Goal: Information Seeking & Learning: Check status

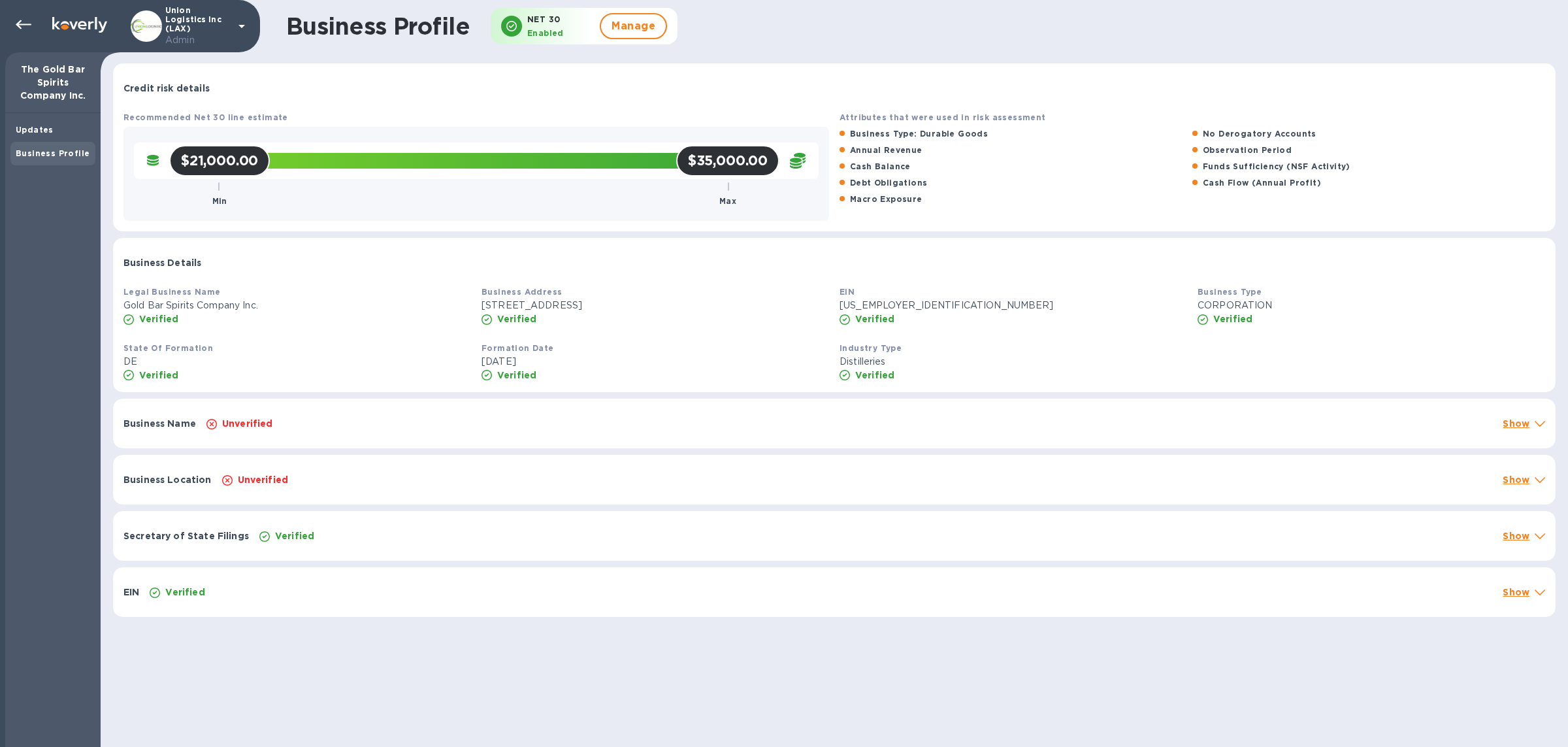
scroll to position [2, 0]
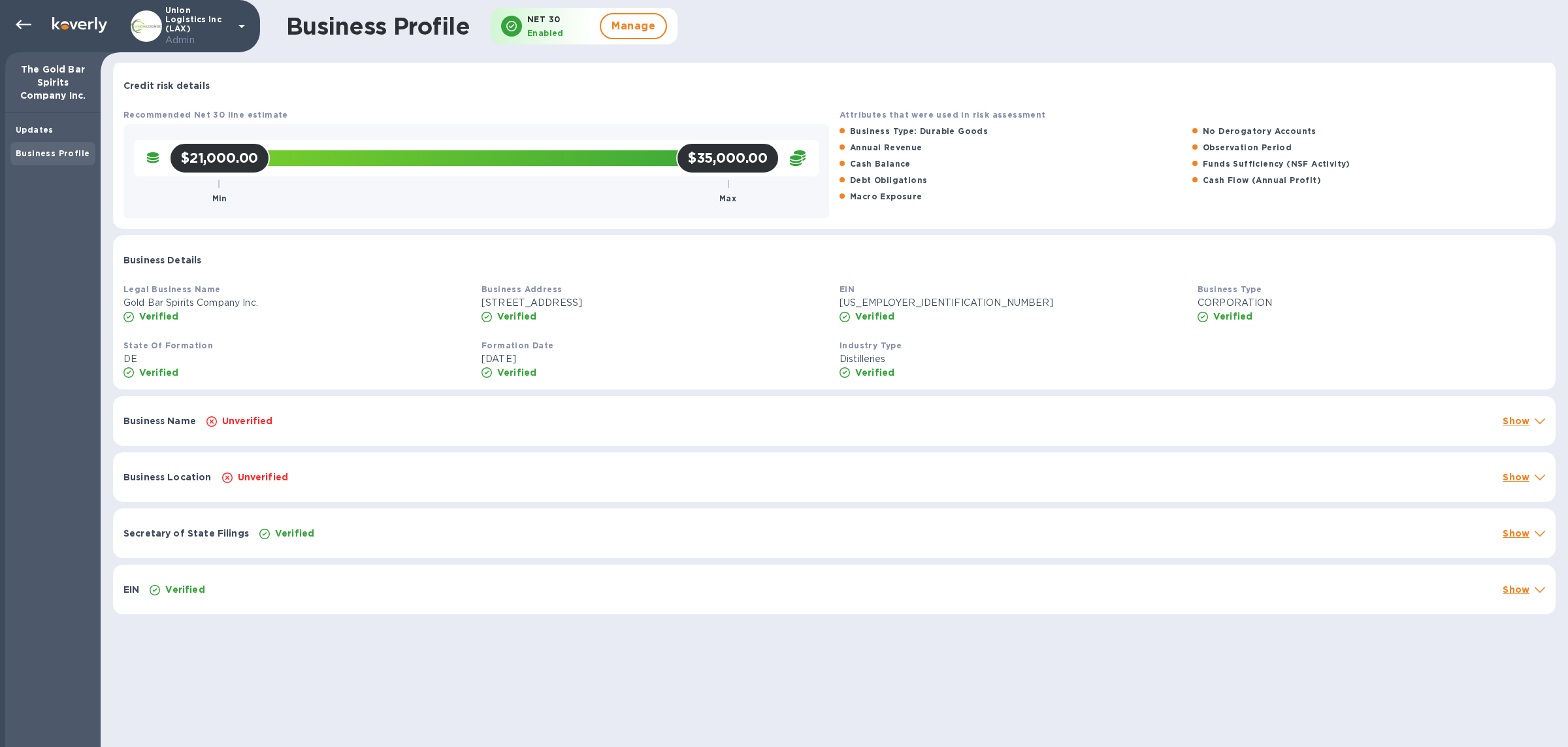
click at [517, 427] on div "Business Name Unverified Show" at bounding box center [834, 421] width 1443 height 49
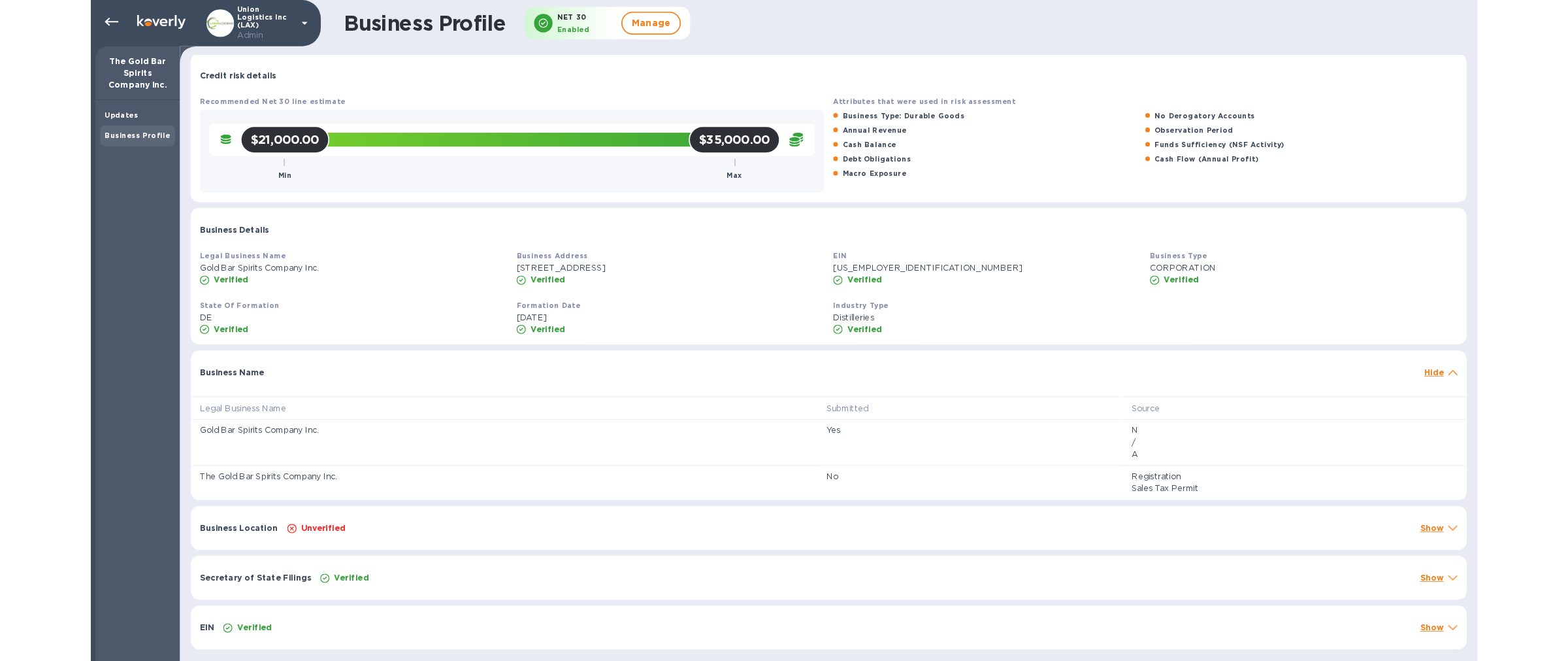
scroll to position [0, 0]
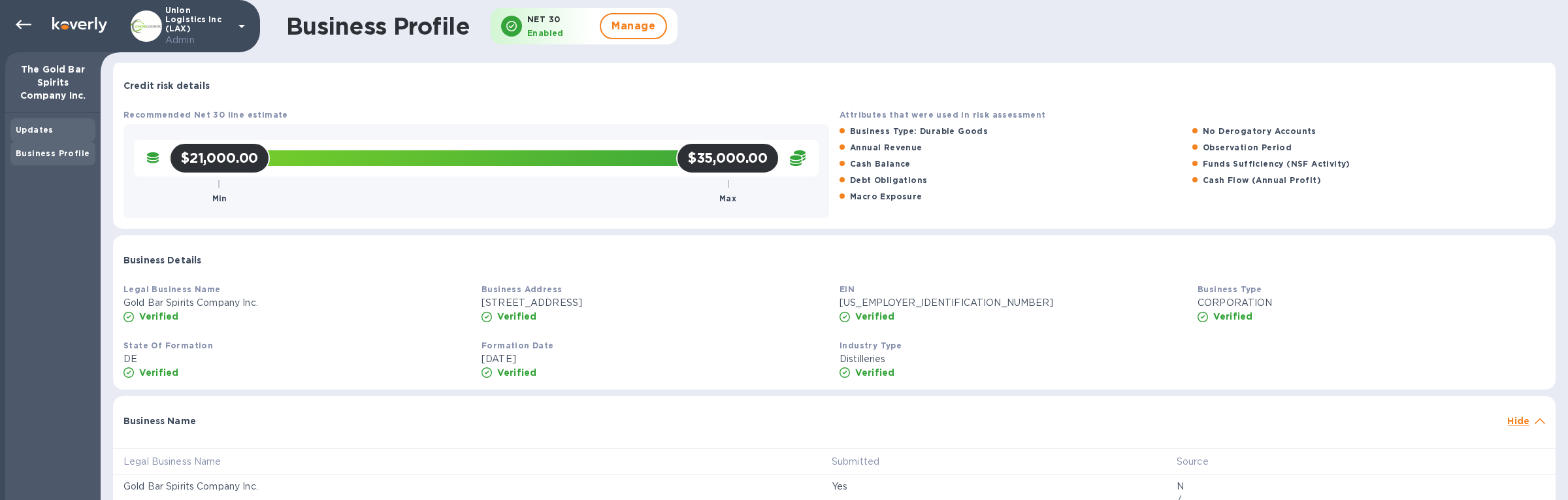
click at [58, 129] on div "Updates" at bounding box center [53, 130] width 74 height 13
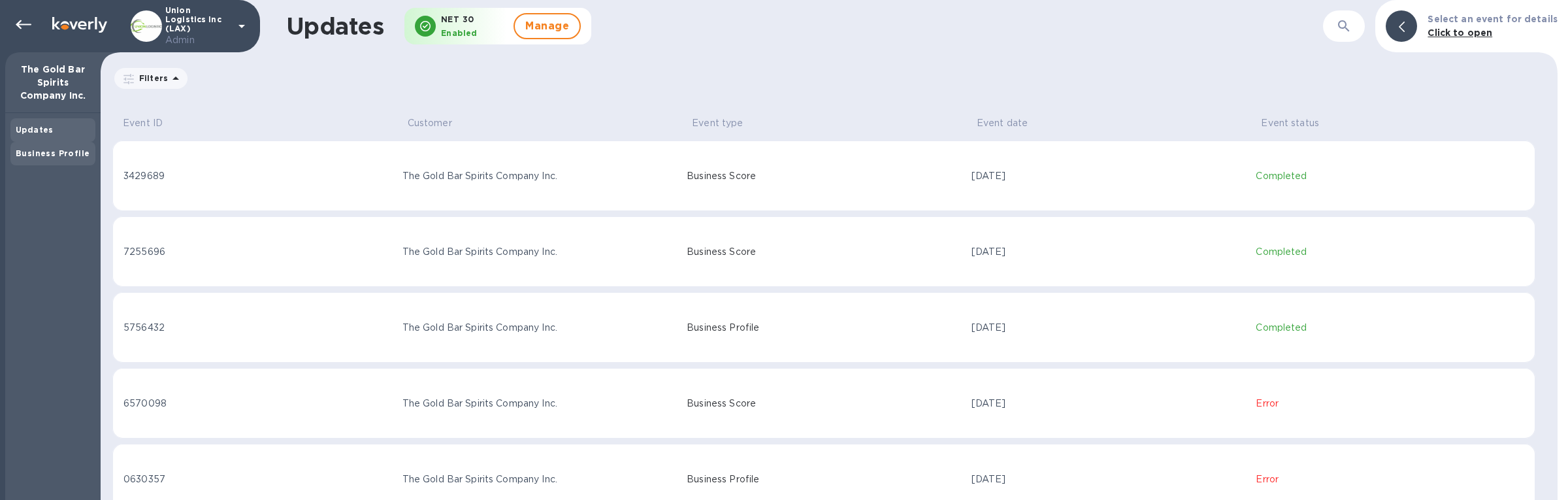
click at [76, 152] on b "Business Profile" at bounding box center [53, 153] width 74 height 10
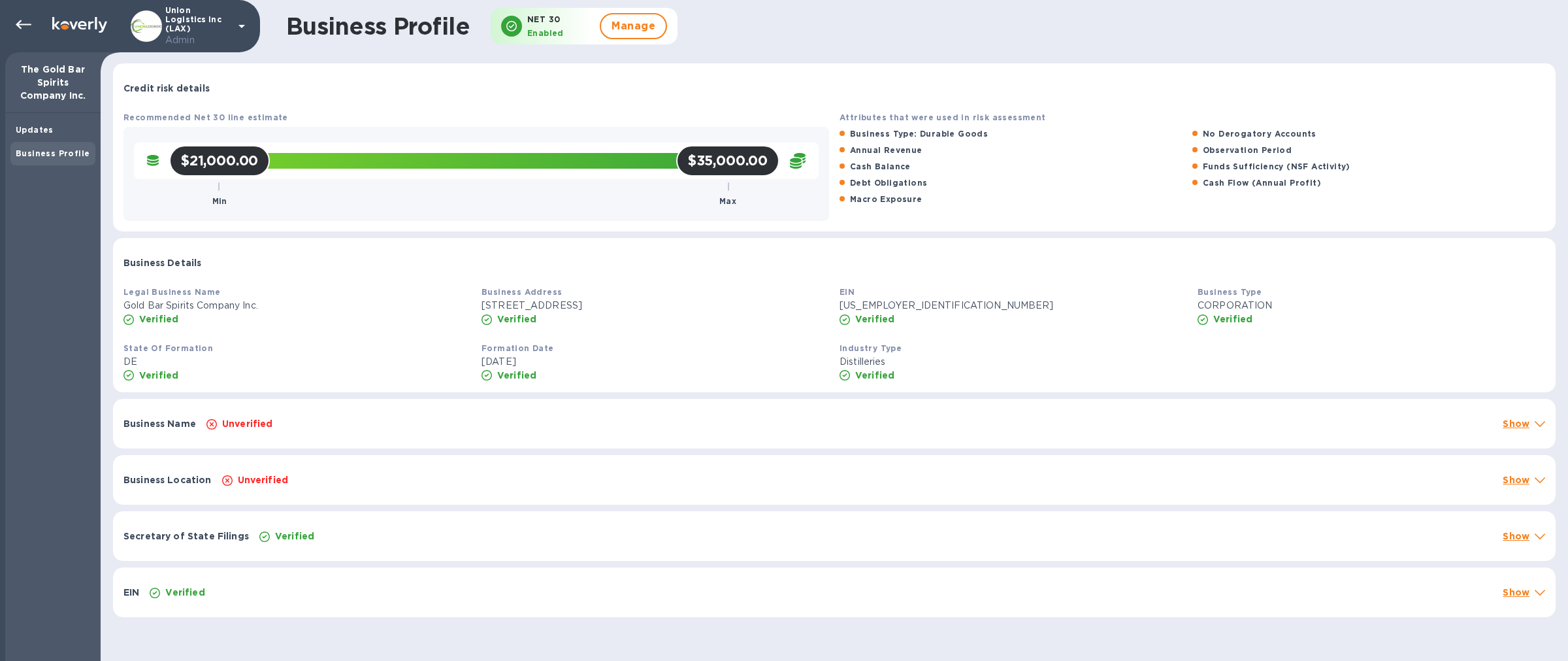
scroll to position [2, 0]
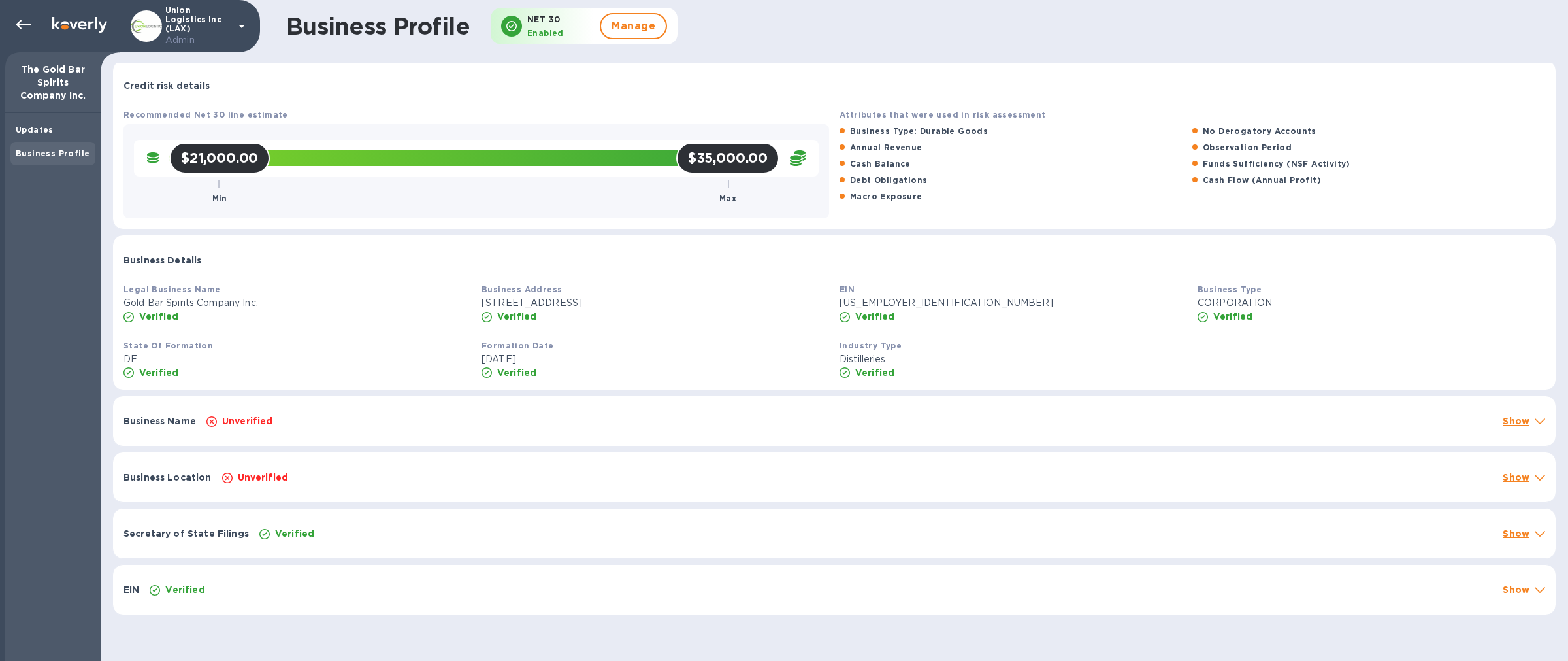
click at [277, 423] on div "Unverified" at bounding box center [849, 421] width 1291 height 18
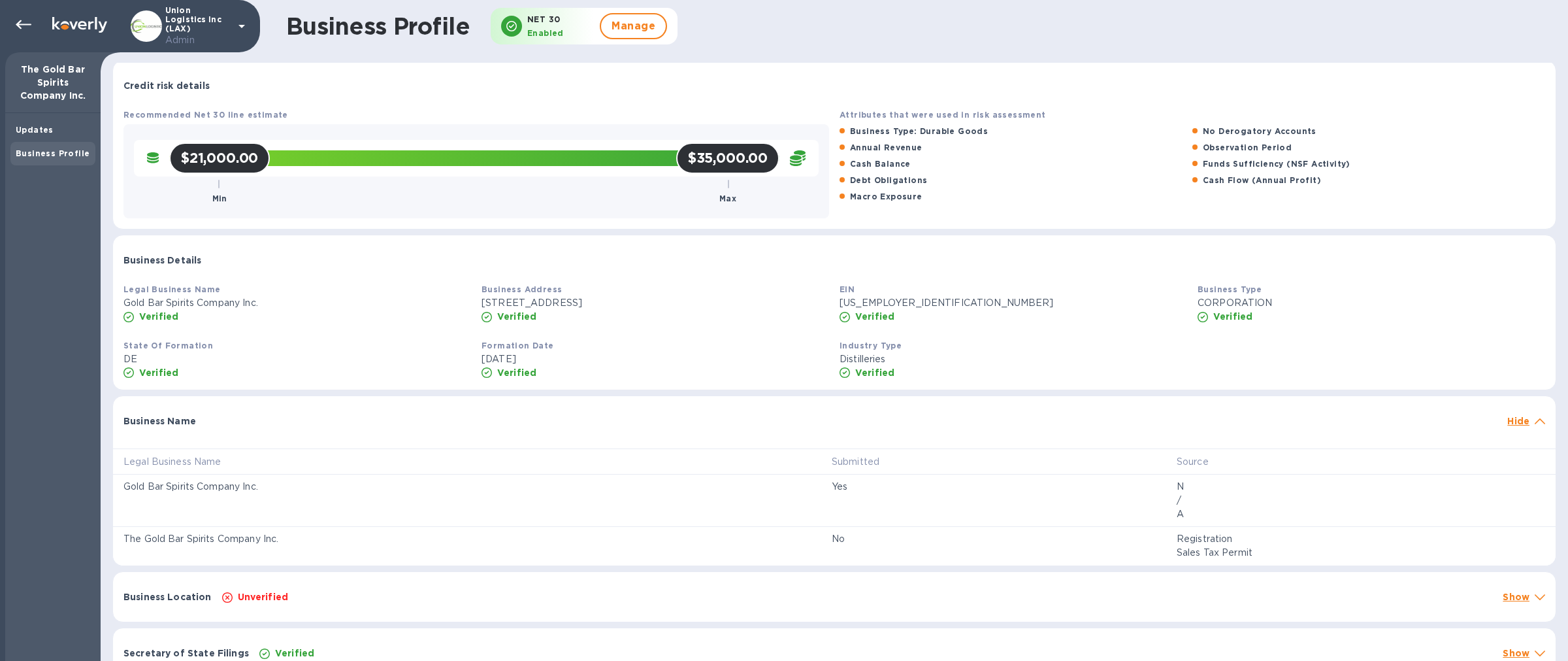
scroll to position [76, 0]
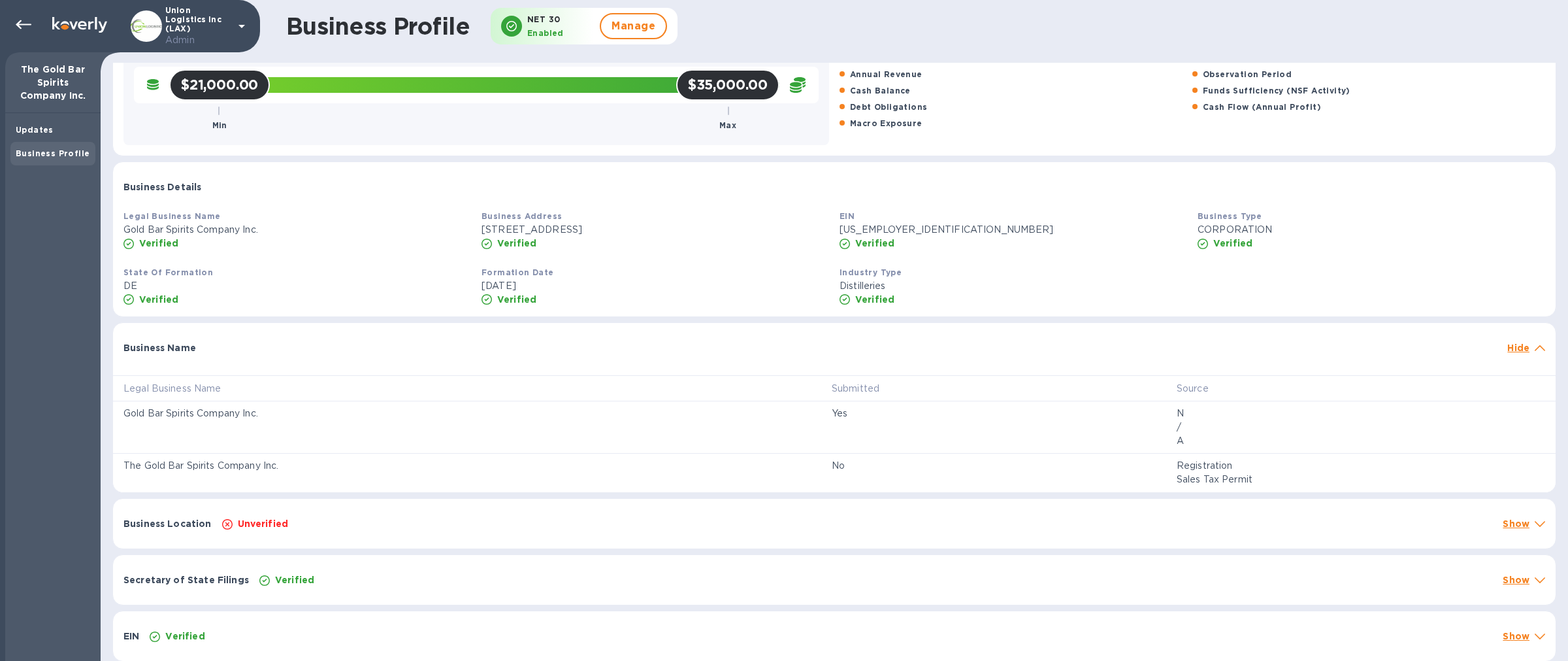
click at [299, 524] on div "Unverified" at bounding box center [857, 523] width 1276 height 18
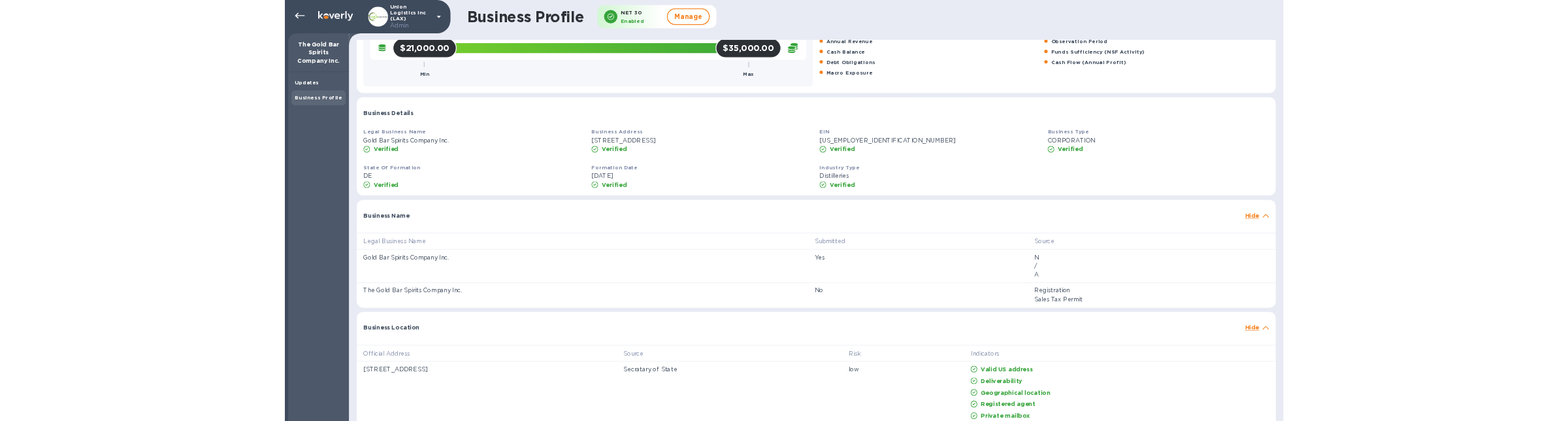
scroll to position [0, 0]
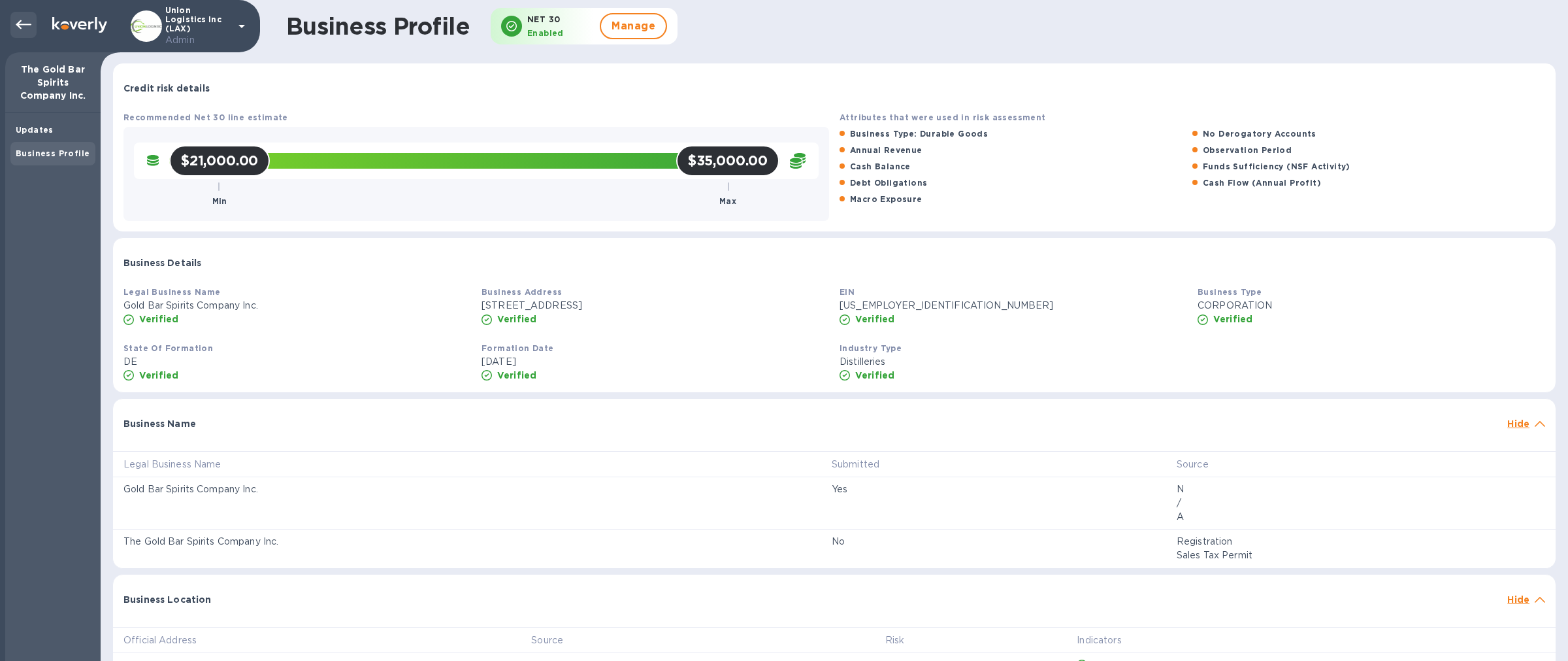
click at [33, 30] on div at bounding box center [24, 25] width 26 height 26
click at [29, 25] on icon at bounding box center [23, 25] width 16 height 16
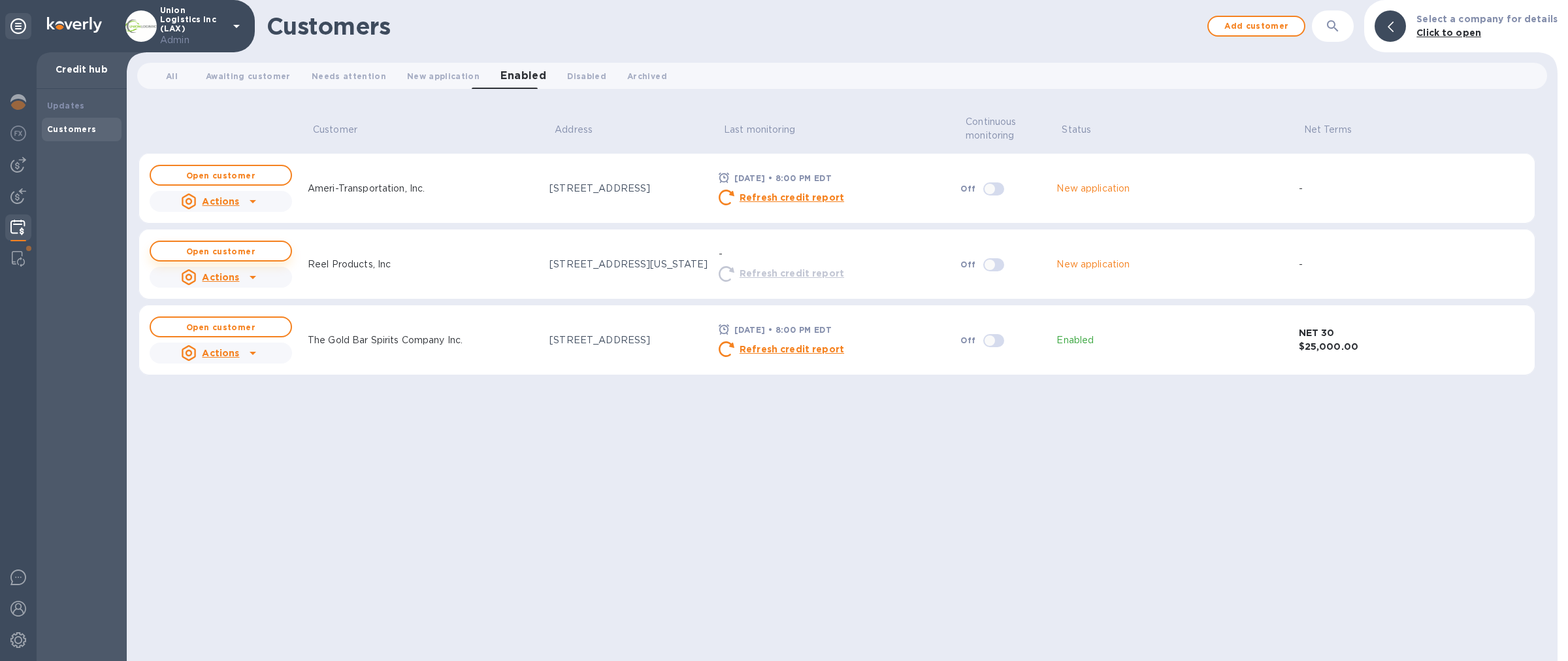
click at [273, 243] on button "Open customer" at bounding box center [221, 251] width 143 height 21
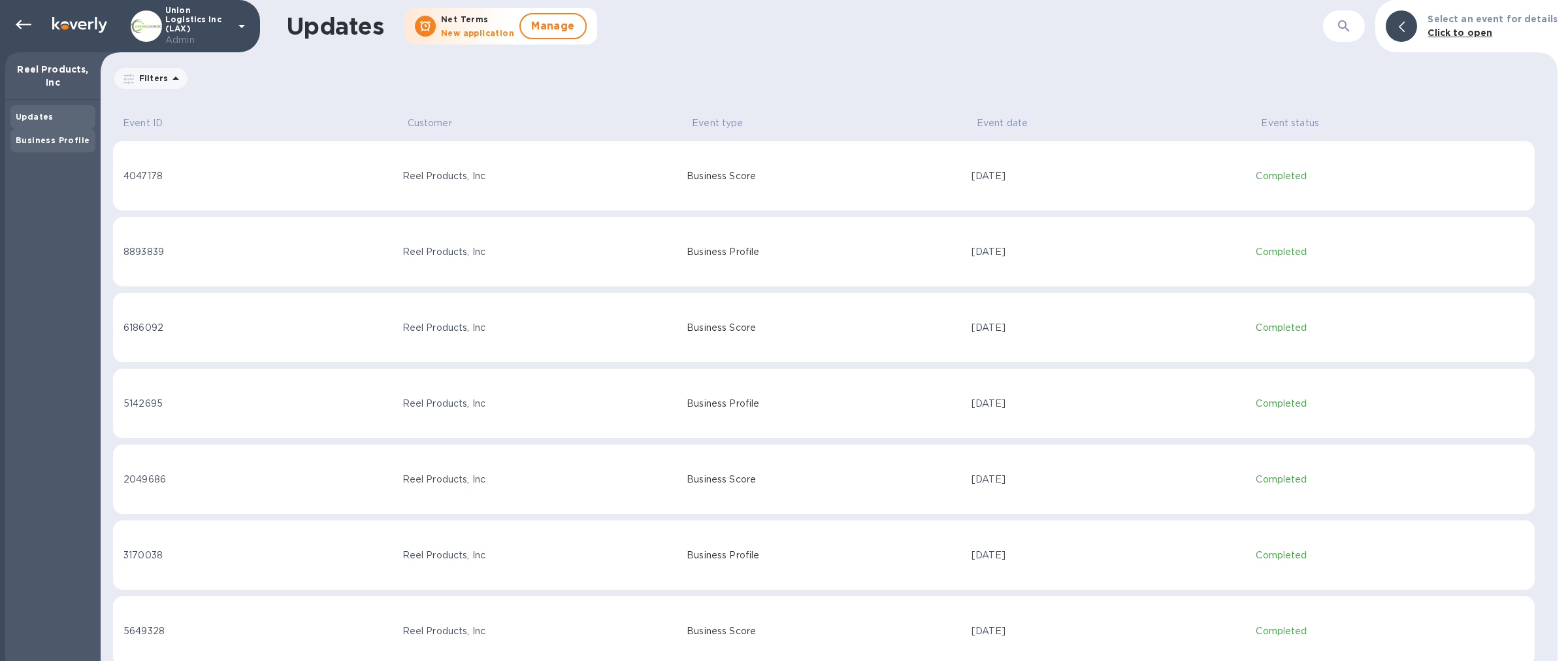
click at [67, 150] on div "Business Profile" at bounding box center [53, 140] width 85 height 24
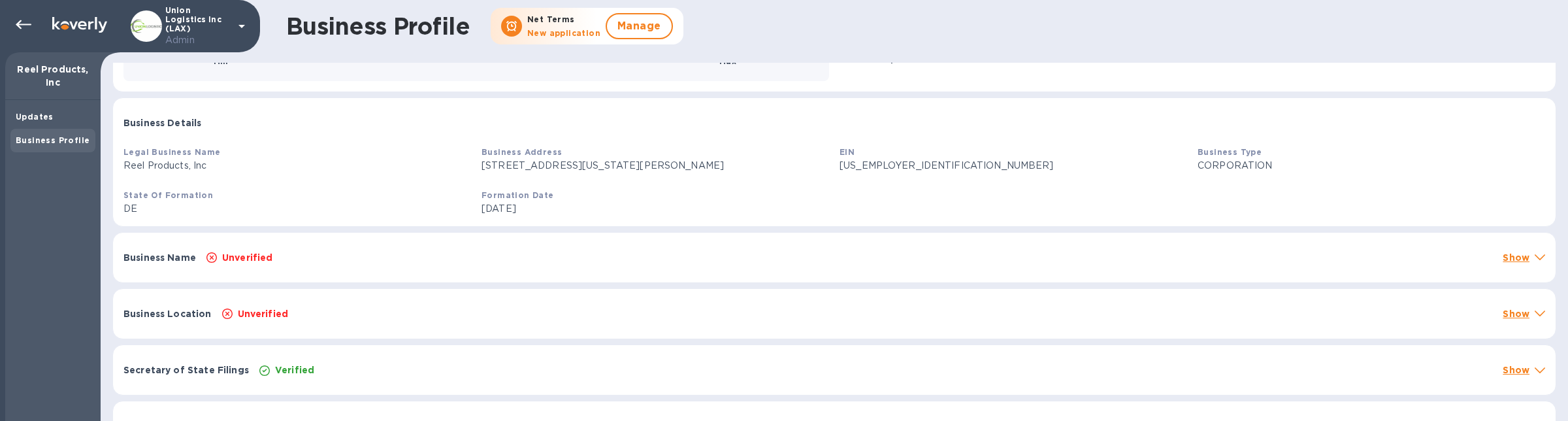
scroll to position [143, 0]
click at [293, 253] on div "Unverified" at bounding box center [849, 254] width 1291 height 18
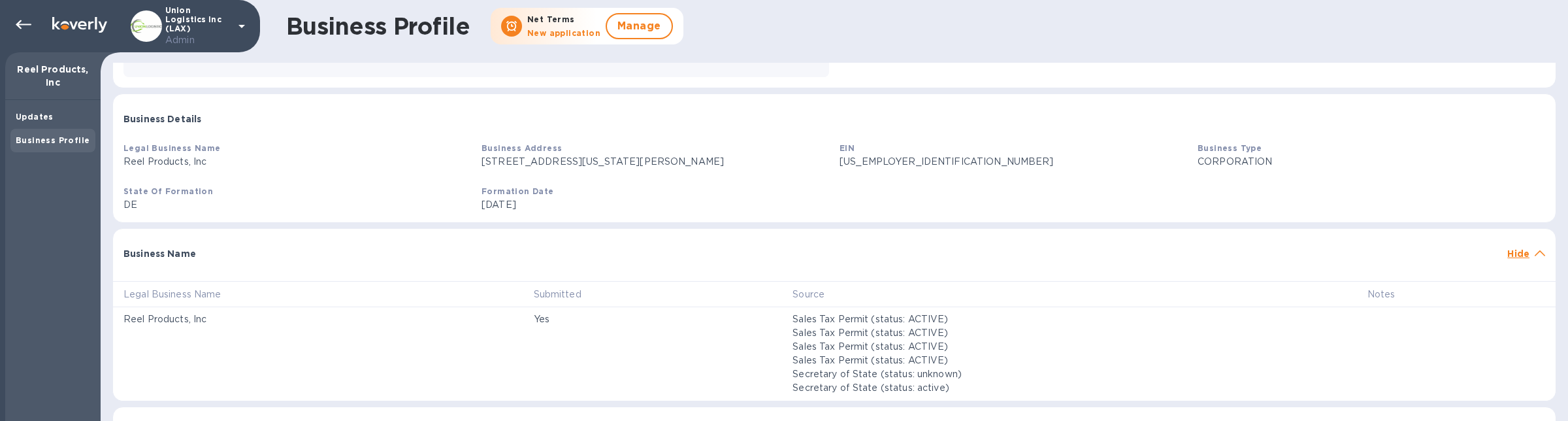
scroll to position [292, 0]
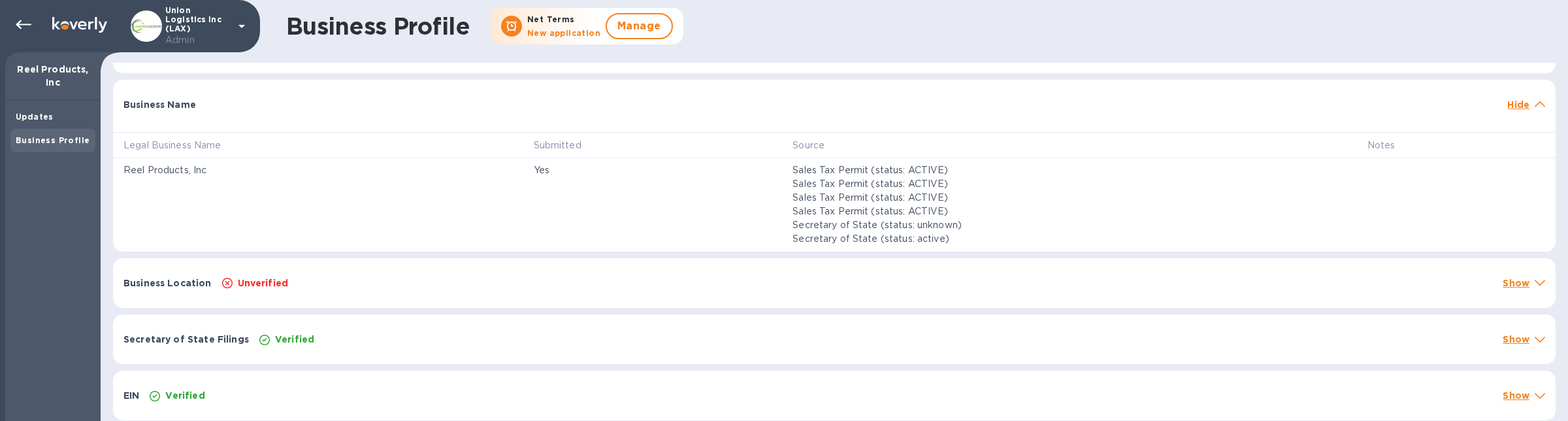
click at [293, 283] on div "Unverified" at bounding box center [857, 283] width 1276 height 18
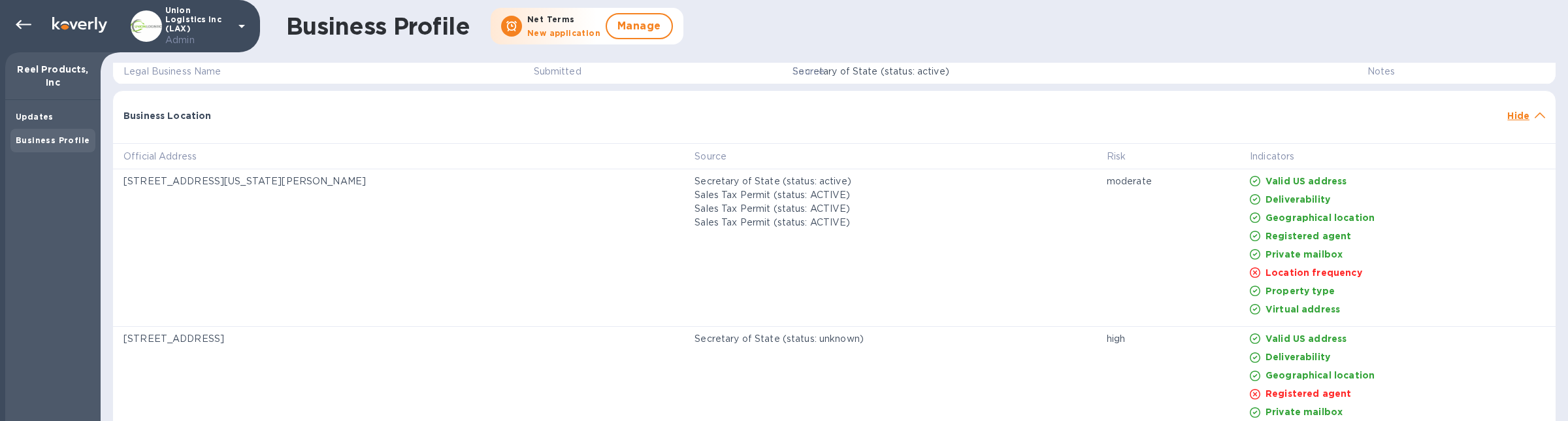
scroll to position [644, 0]
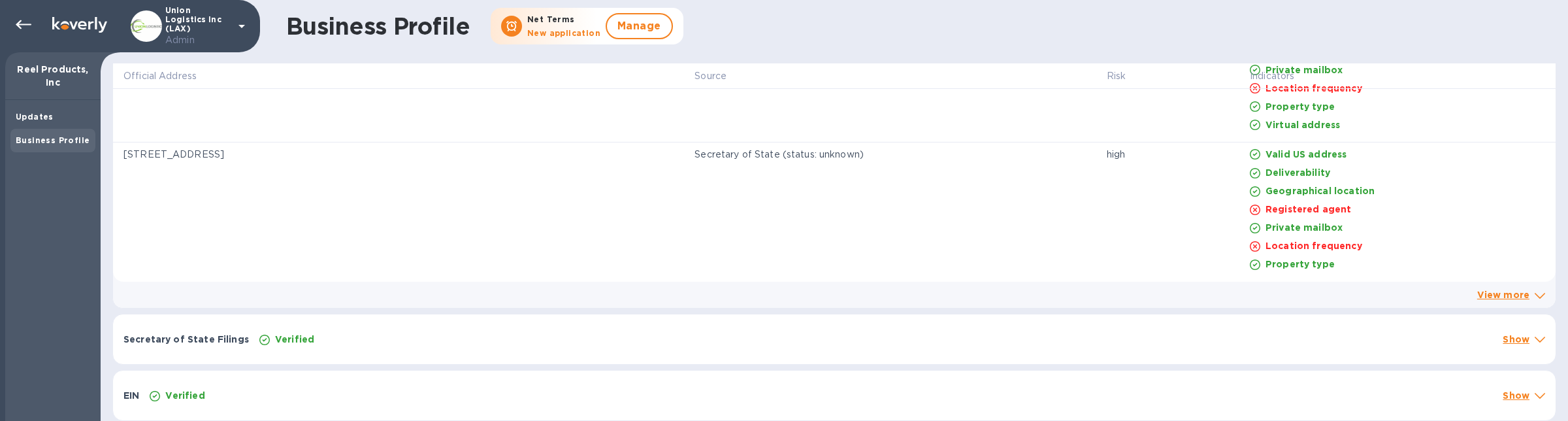
click at [311, 348] on div "Secretary of State Filings Verified Show" at bounding box center [834, 339] width 1443 height 49
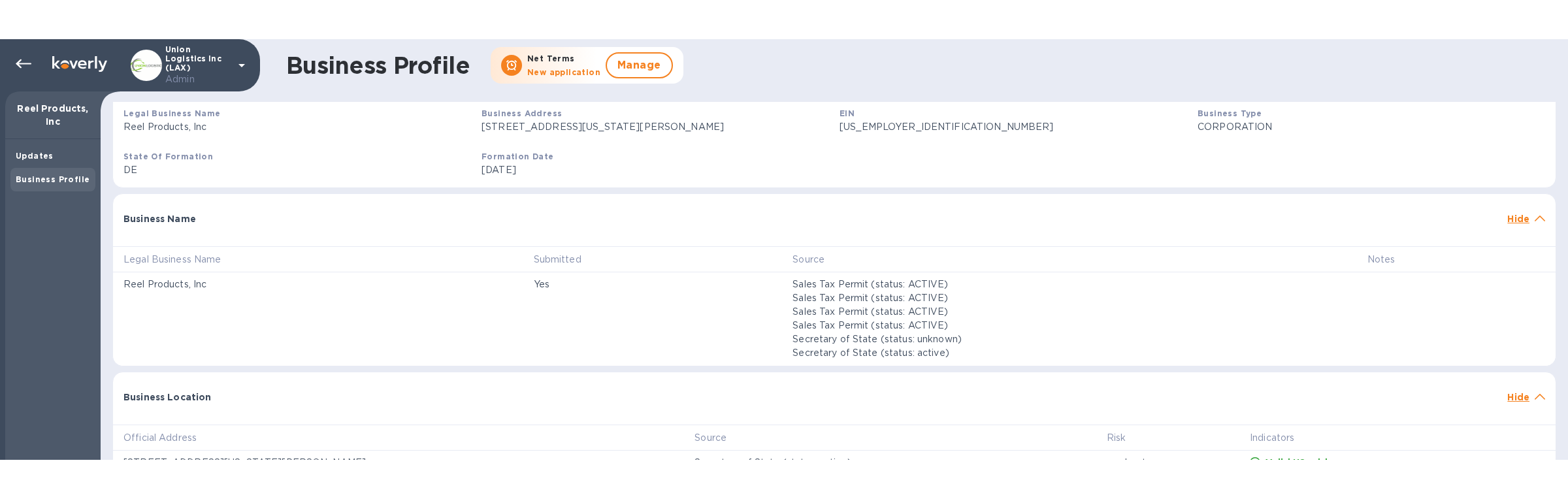
scroll to position [198, 0]
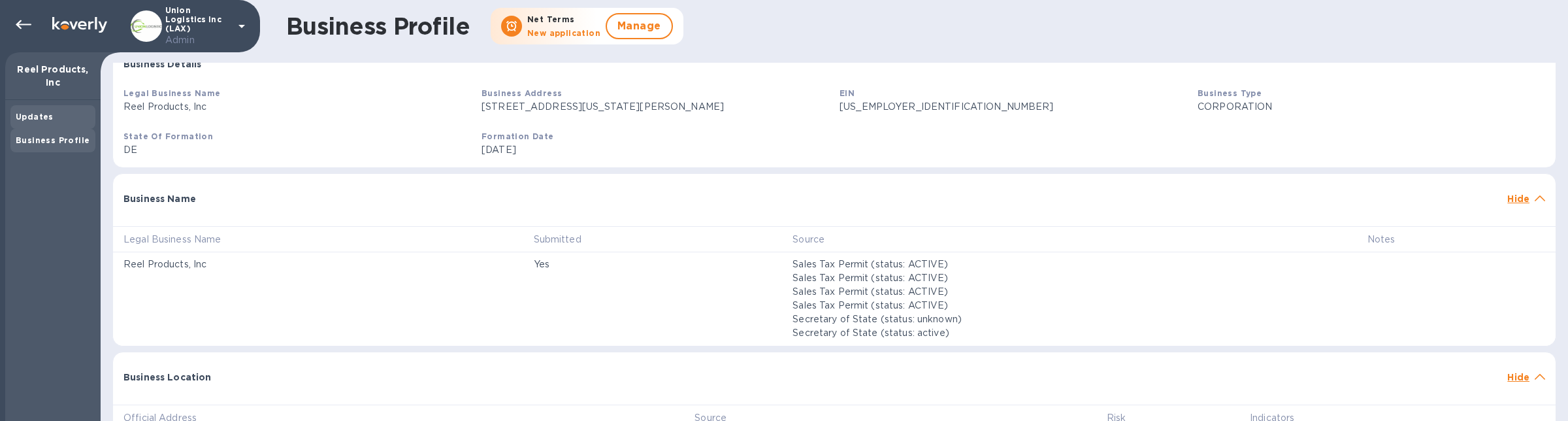
click at [36, 123] on div "Updates" at bounding box center [53, 117] width 74 height 13
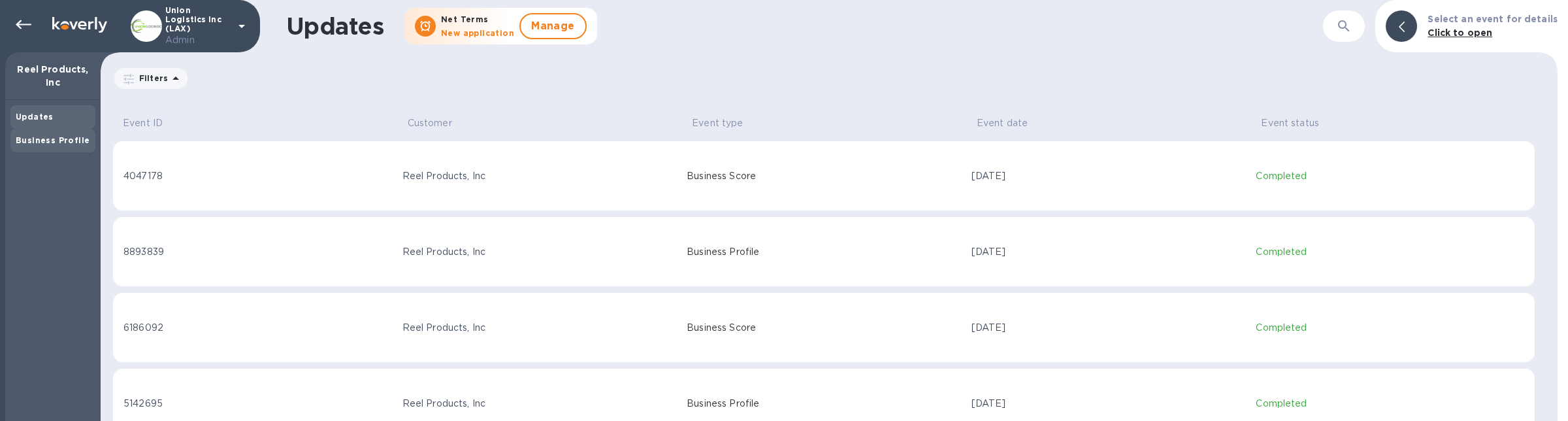
click at [49, 138] on b "Business Profile" at bounding box center [53, 140] width 74 height 10
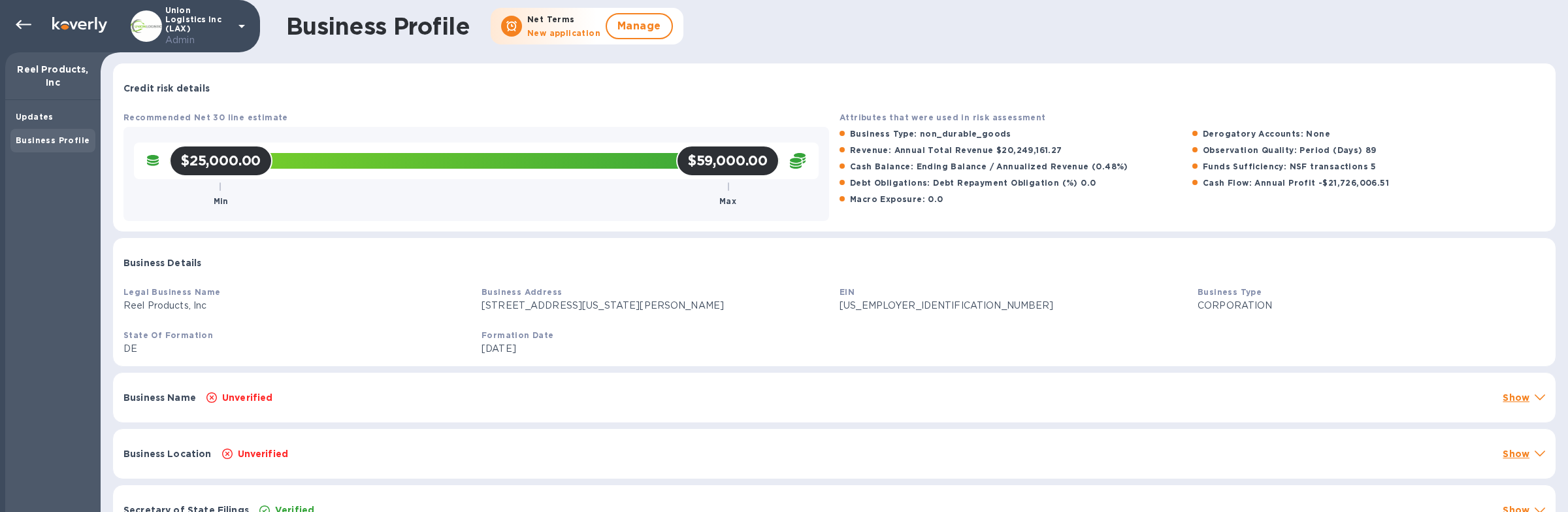
click at [56, 104] on div "Updates Business Profile" at bounding box center [53, 306] width 96 height 412
click at [55, 112] on div "Updates" at bounding box center [53, 117] width 74 height 13
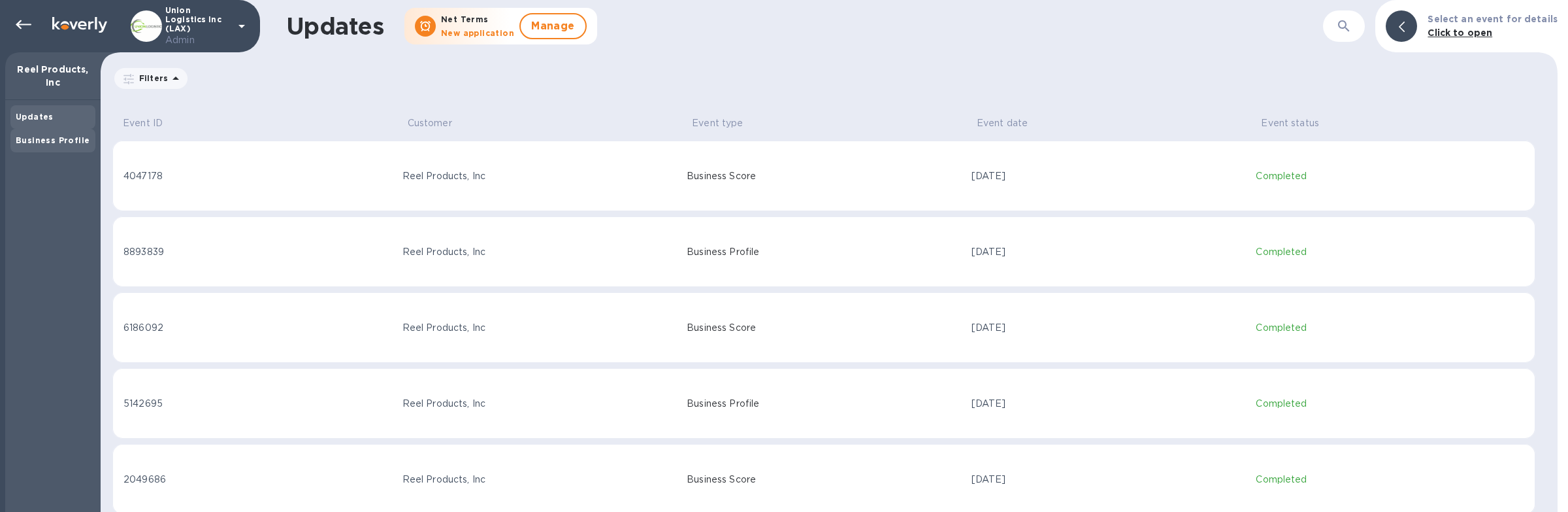
click at [55, 129] on div "Business Profile" at bounding box center [53, 140] width 85 height 24
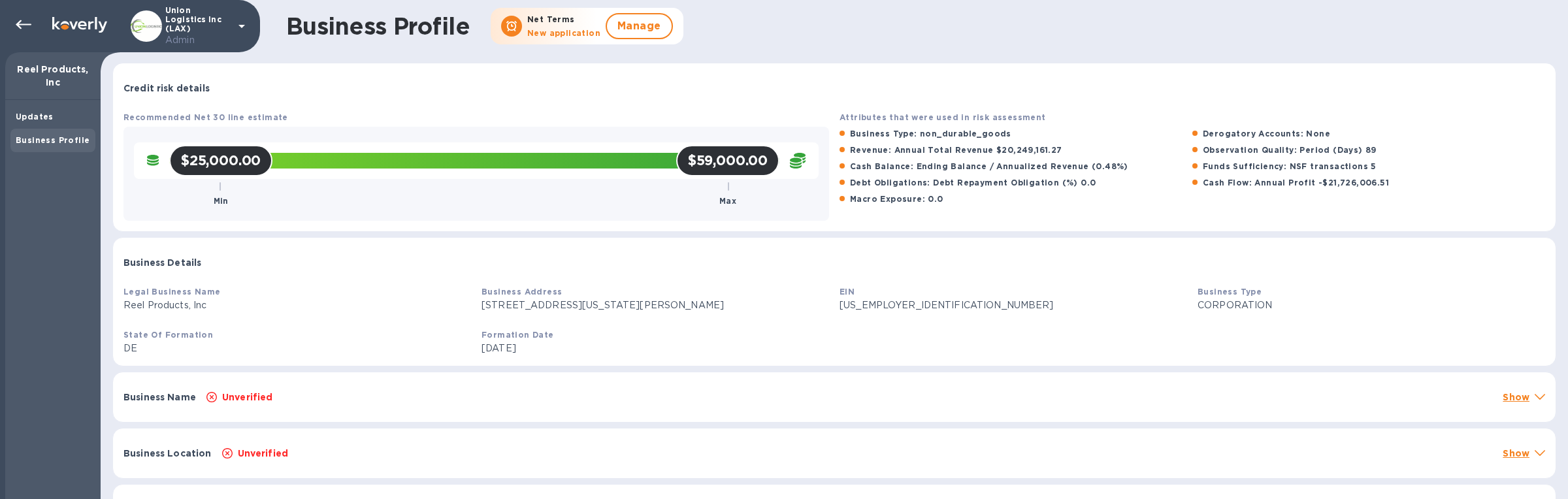
click at [62, 128] on div "Business Profile" at bounding box center [53, 140] width 85 height 24
click at [59, 119] on div "Updates" at bounding box center [53, 117] width 74 height 13
